Goal: Check status: Check status

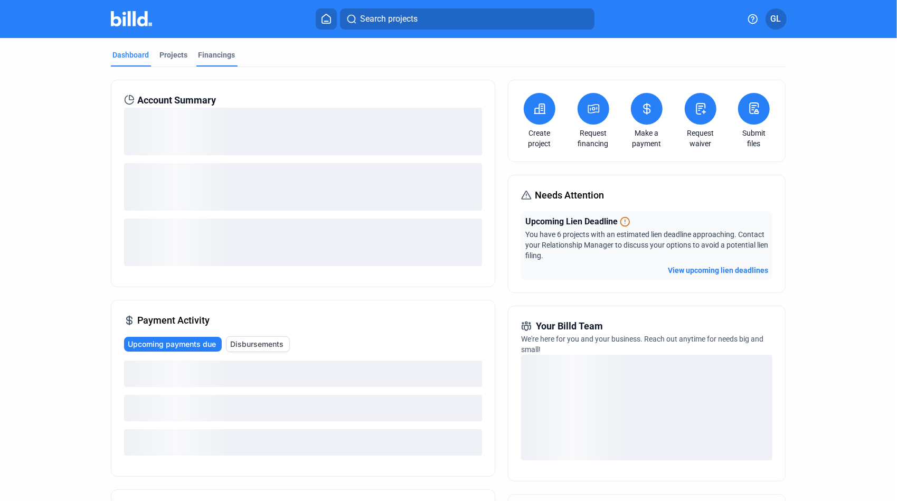
click at [225, 53] on div "Financings" at bounding box center [216, 55] width 37 height 11
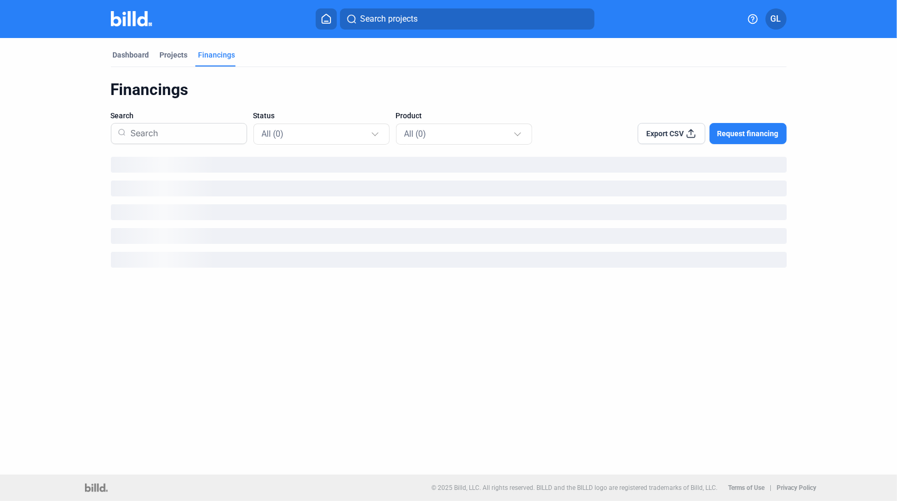
click at [221, 134] on input at bounding box center [182, 133] width 113 height 27
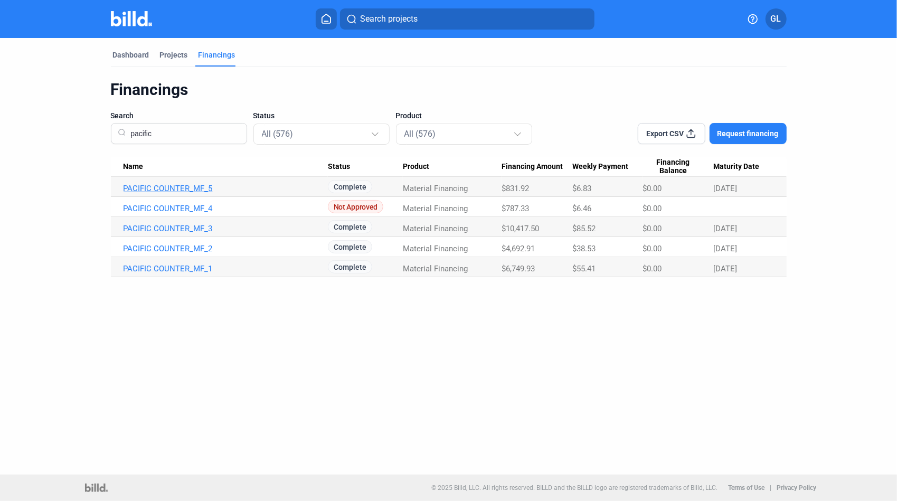
type input "pacific"
click at [186, 186] on link "PACIFIC COUNTER_MF_5" at bounding box center [225, 188] width 204 height 9
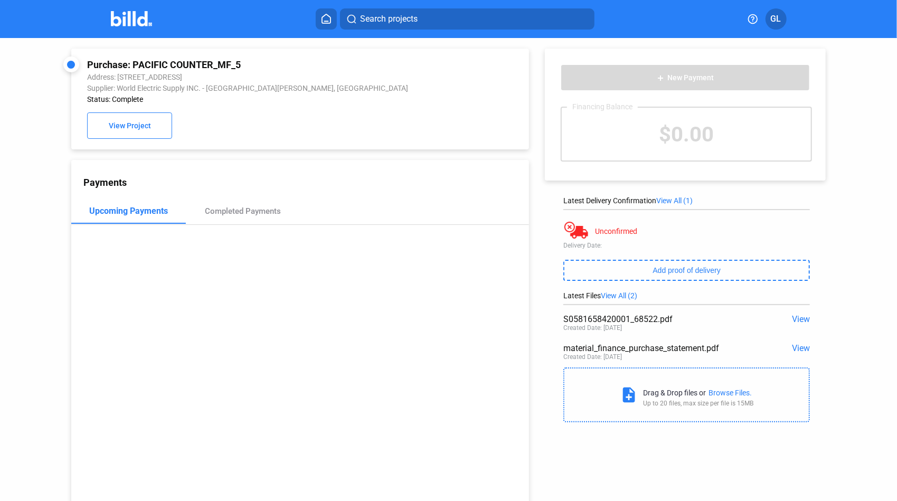
click at [447, 23] on button "Search projects" at bounding box center [467, 18] width 254 height 21
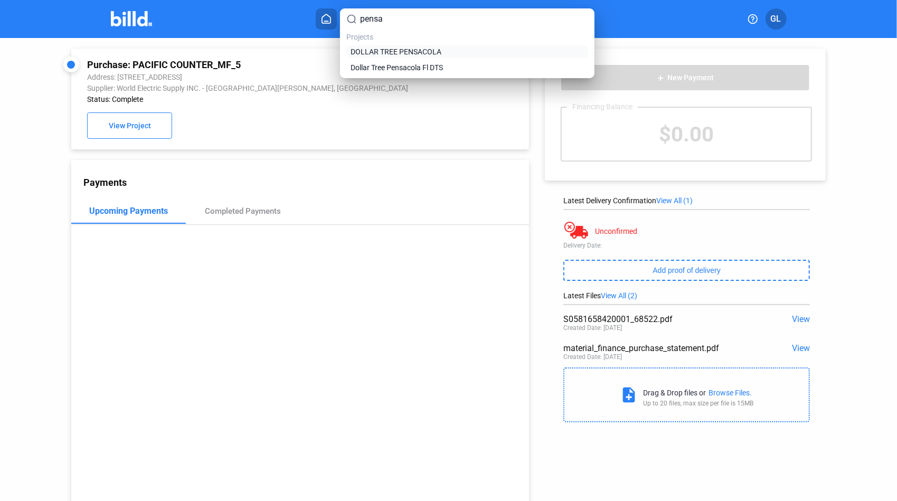
type input "pensa"
click at [433, 55] on span "DOLLAR TREE PENSACOLA" at bounding box center [395, 51] width 91 height 11
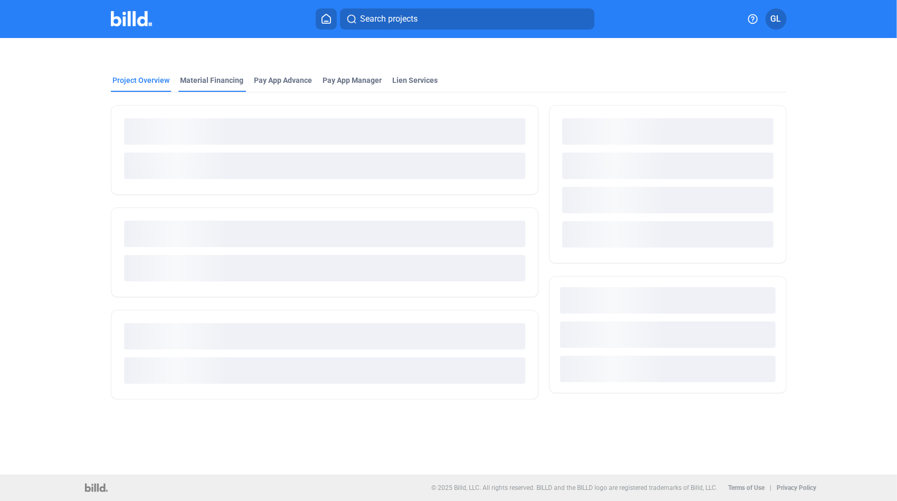
click at [224, 80] on div "Project Overview Material Financing Pay App Advance Pay App Manager Lien Servic…" at bounding box center [448, 225] width 753 height 374
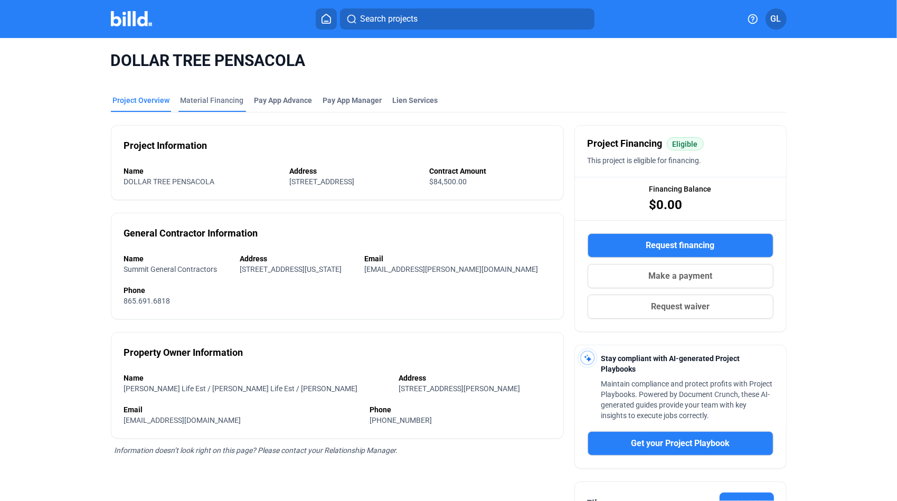
click at [226, 101] on div "Material Financing" at bounding box center [211, 100] width 63 height 11
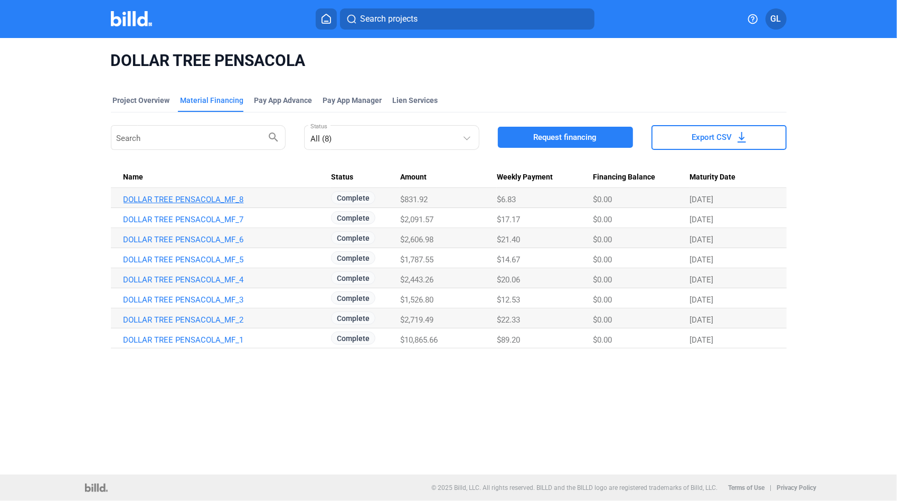
click at [188, 200] on link "DOLLAR TREE PENSACOLA_MF_8" at bounding box center [225, 199] width 204 height 9
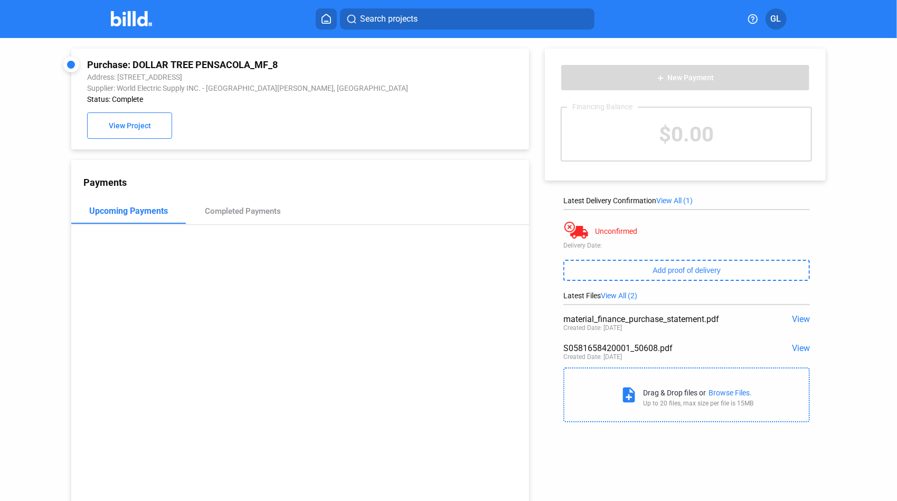
click at [793, 349] on span "View" at bounding box center [801, 348] width 18 height 10
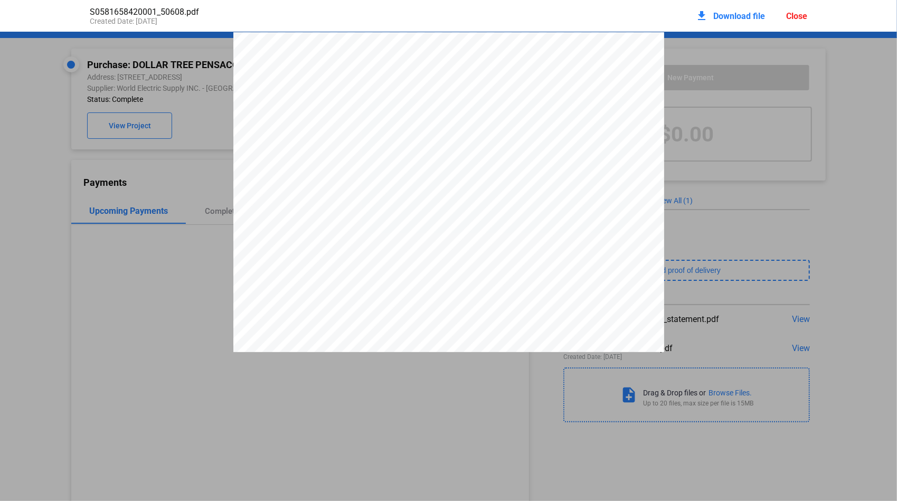
scroll to position [5, 0]
